Goal: Information Seeking & Learning: Learn about a topic

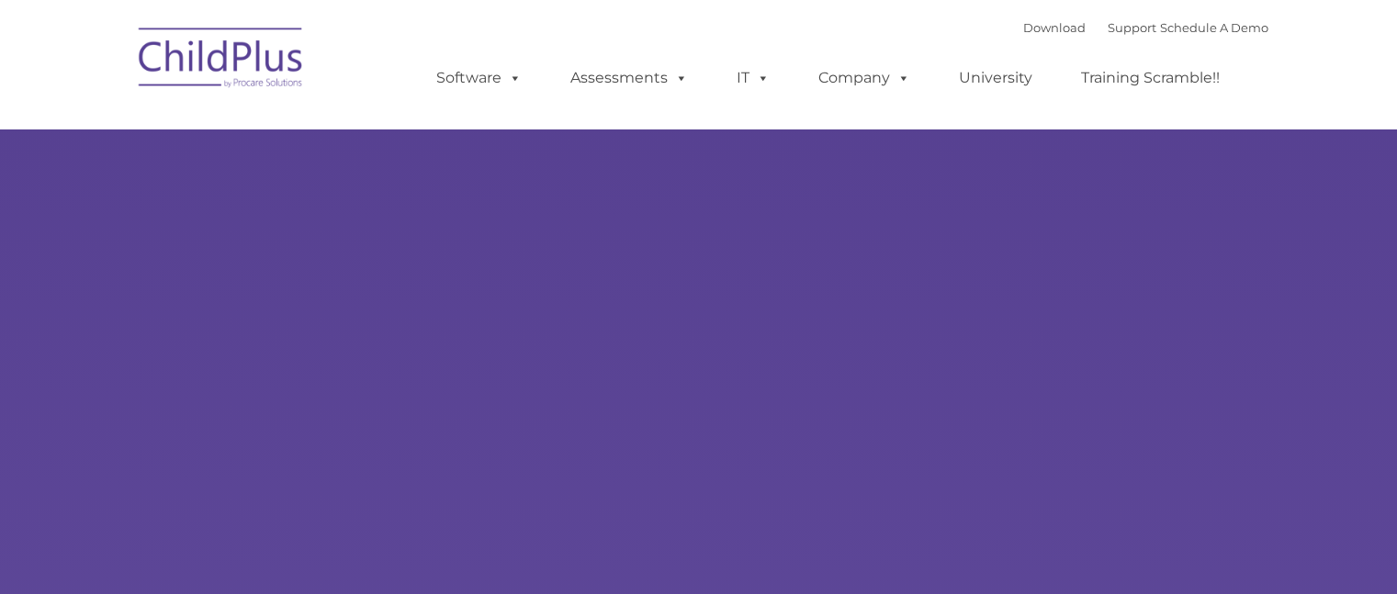
select select "MEDIUM"
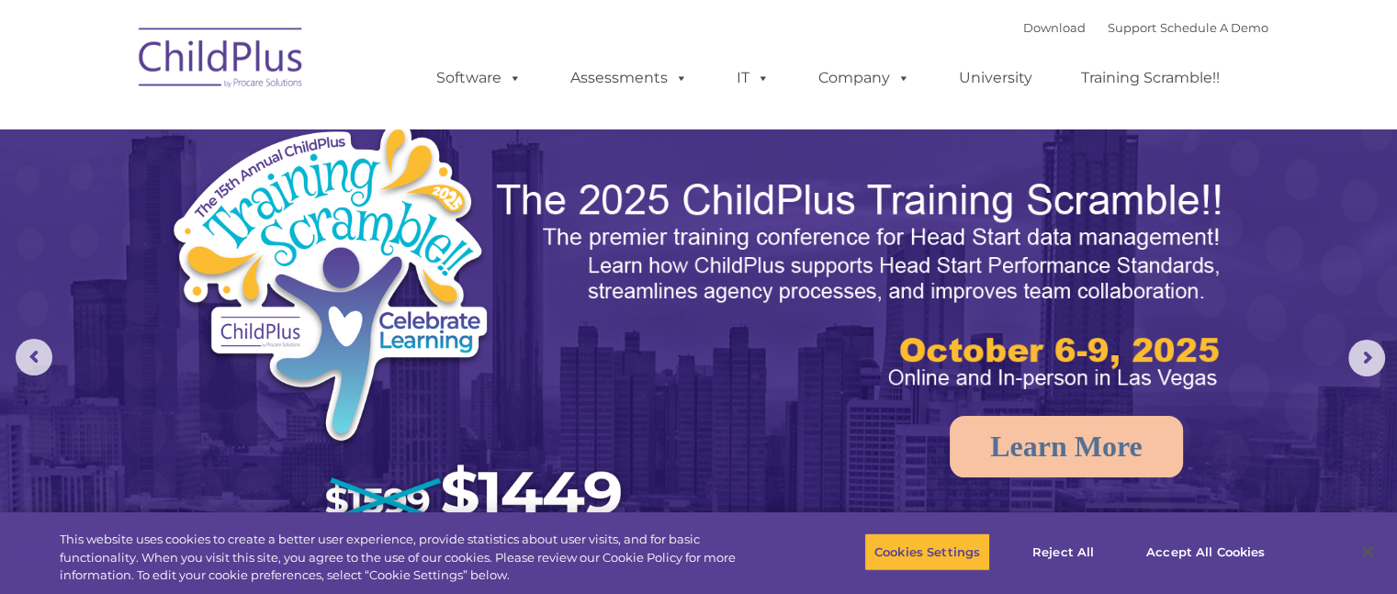
click at [1375, 357] on rs-arrow at bounding box center [1366, 358] width 37 height 37
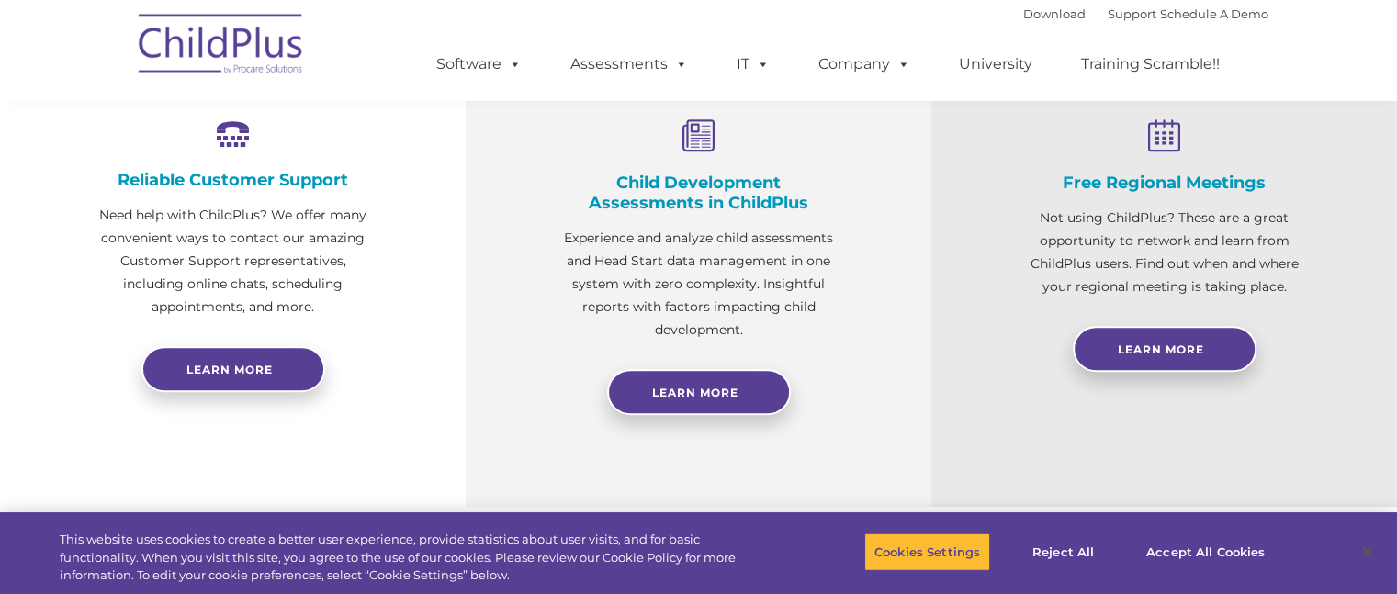
scroll to position [709, 0]
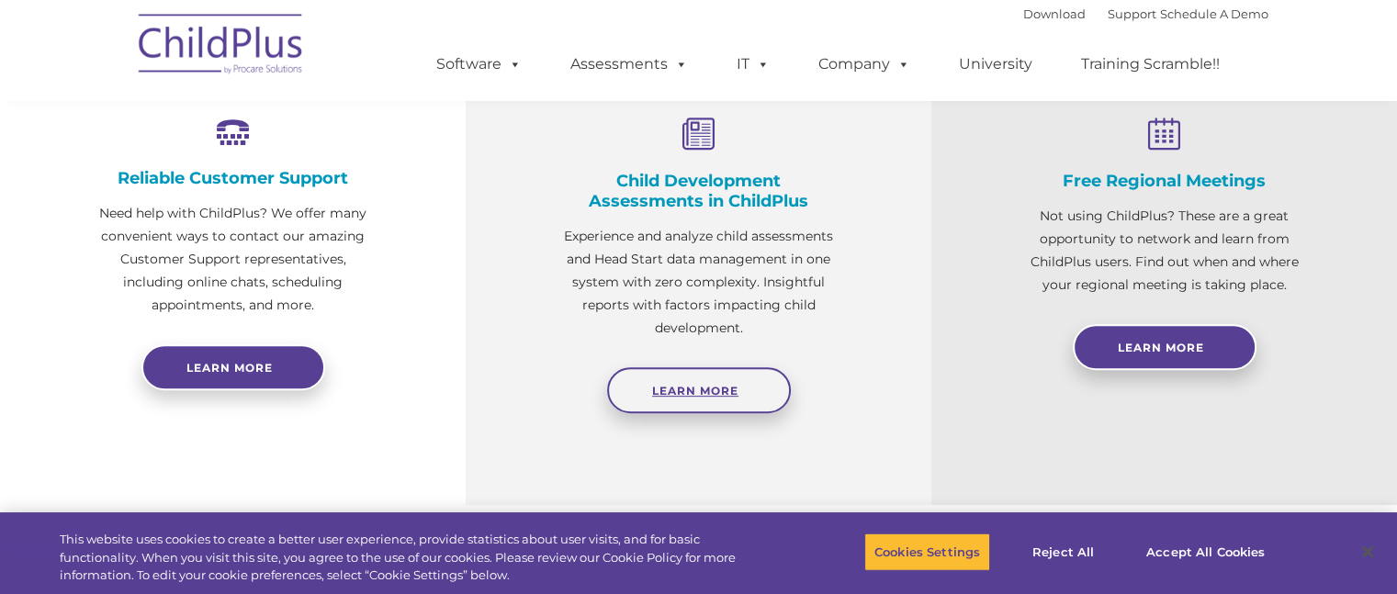
click at [694, 384] on span "Learn More" at bounding box center [695, 391] width 86 height 14
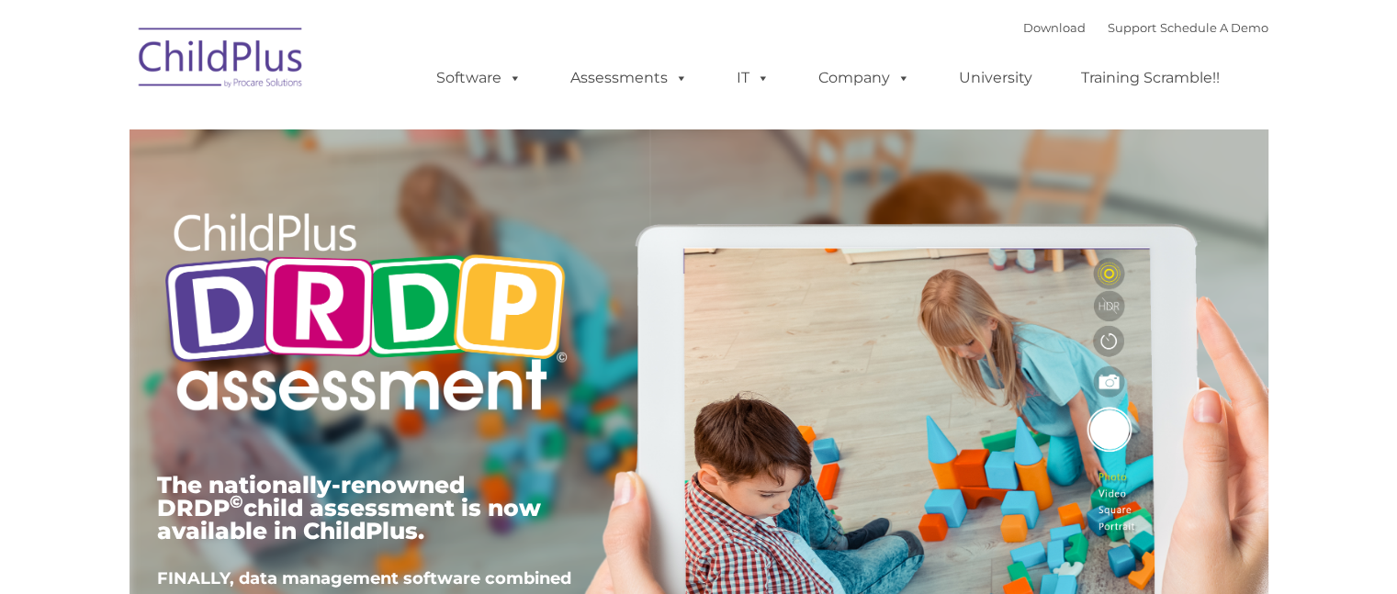
type input ""
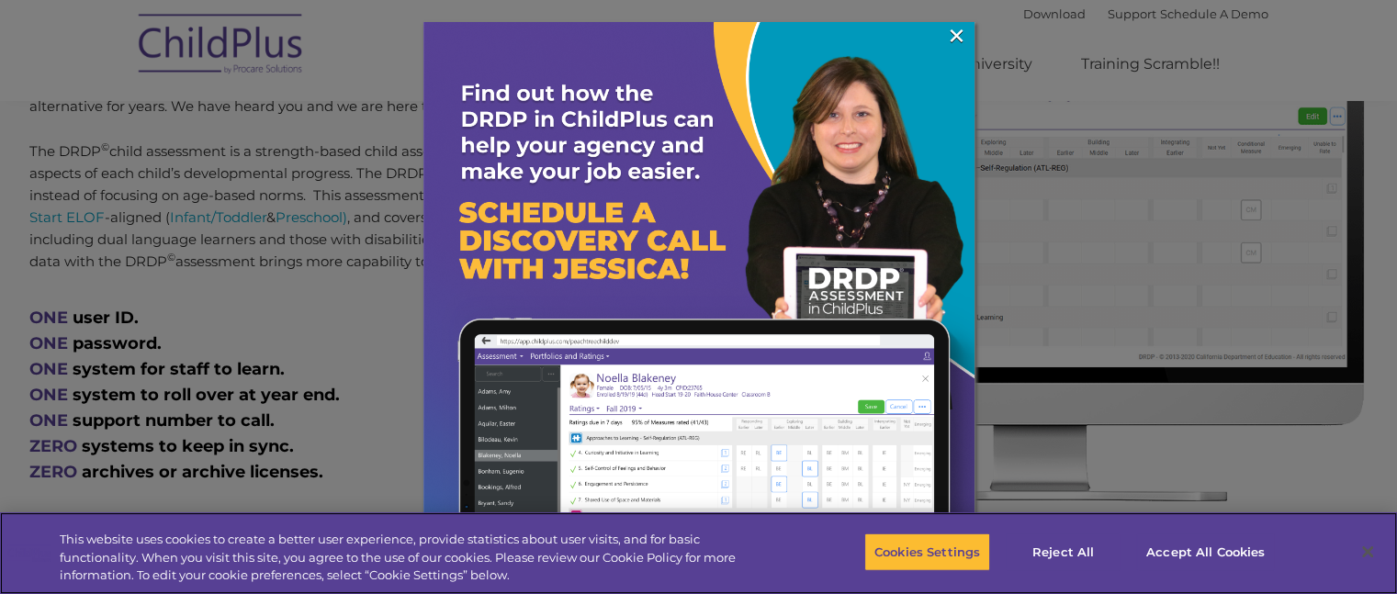
scroll to position [896, 0]
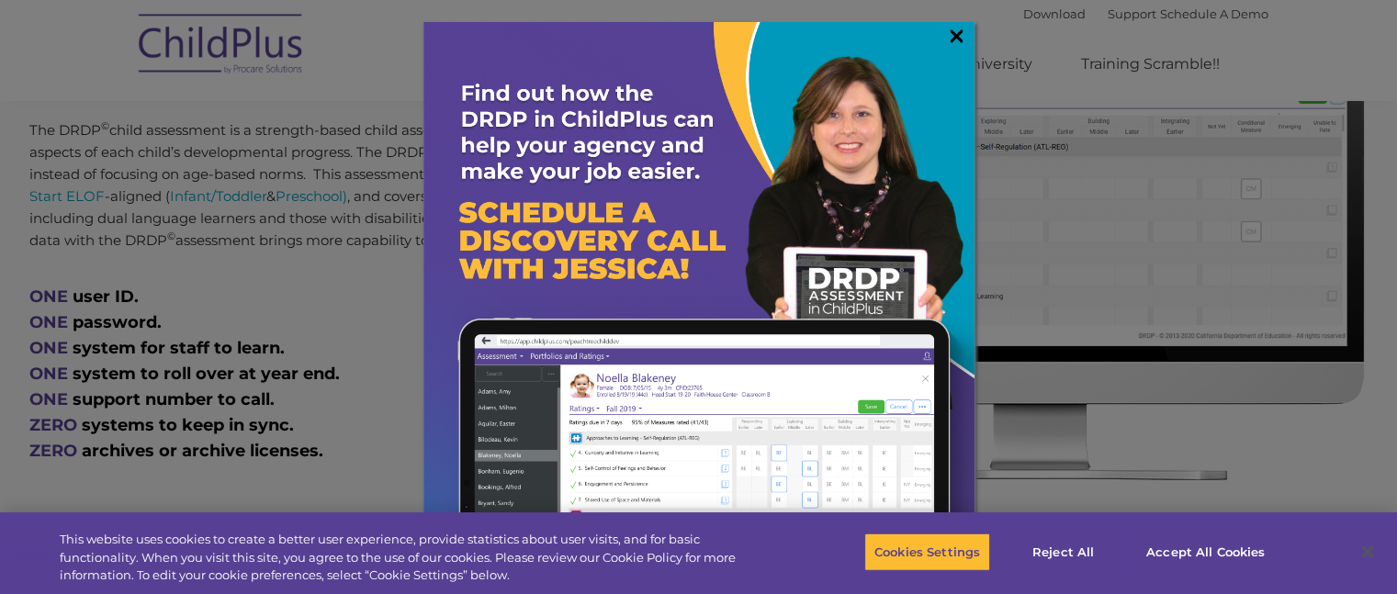
click at [955, 29] on link "×" at bounding box center [956, 36] width 21 height 18
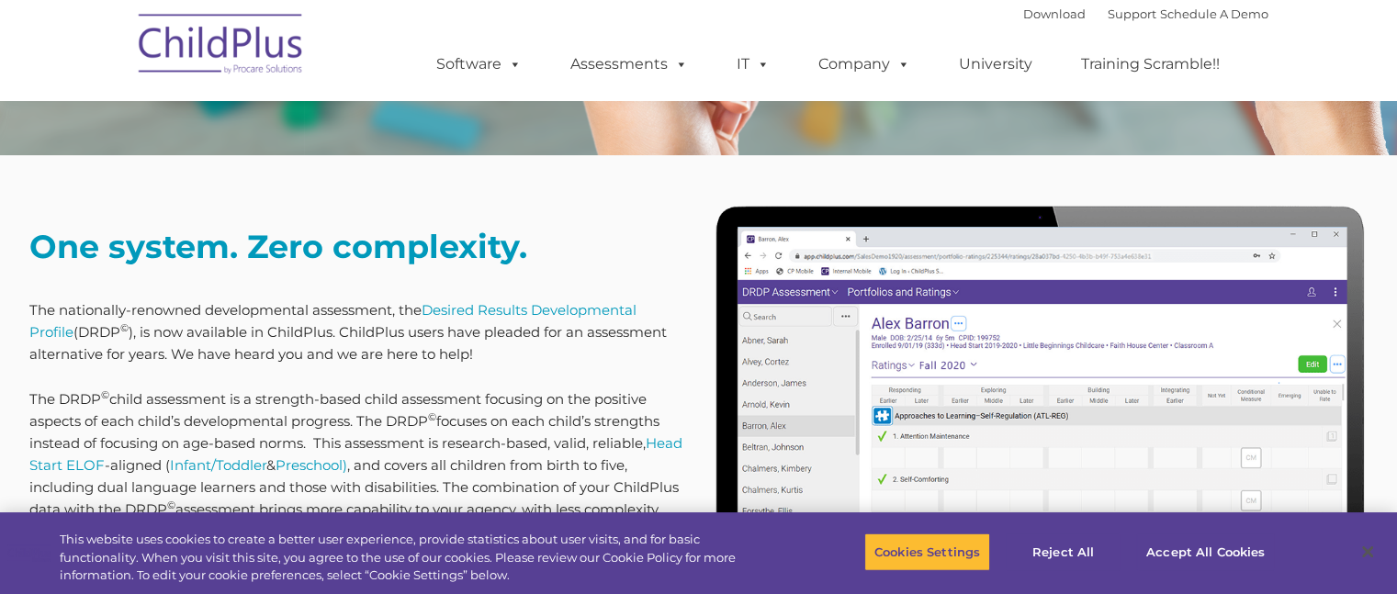
scroll to position [590, 0]
